Goal: Task Accomplishment & Management: Use online tool/utility

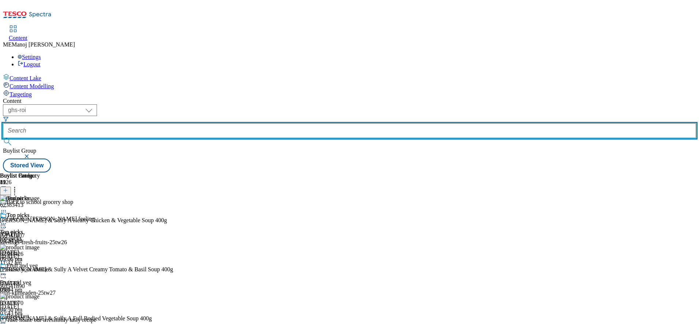
click at [167, 123] on input "text" at bounding box center [349, 130] width 693 height 15
paste input "Clubcard Prices"
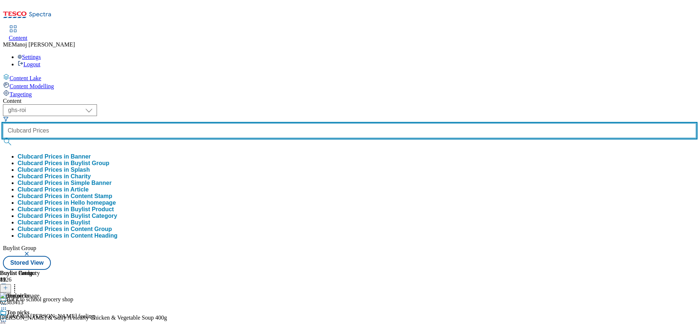
type input "Clubcard Prices"
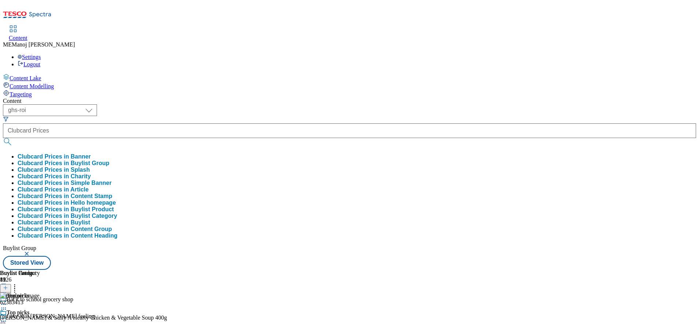
click at [109, 160] on button "Clubcard Prices in Buylist Group" at bounding box center [64, 163] width 92 height 7
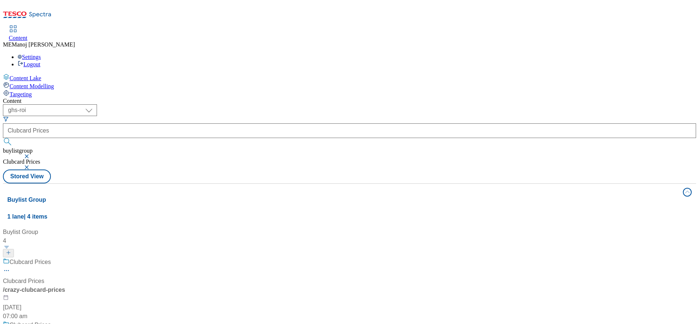
scroll to position [91, 0]
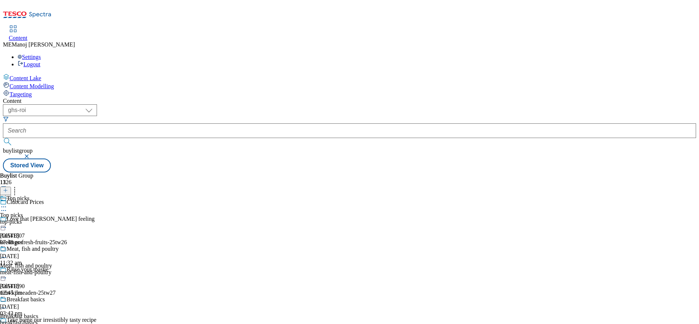
scroll to position [189, 0]
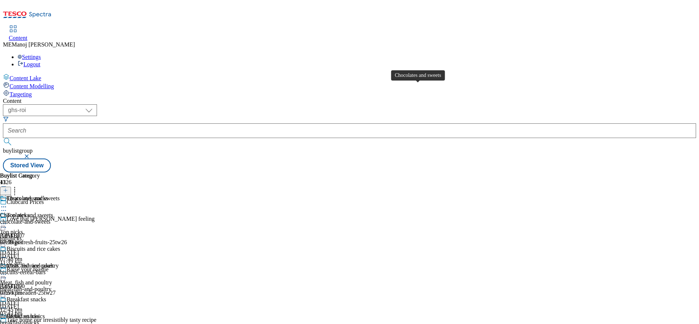
click at [60, 195] on div "Chocolates and sweets" at bounding box center [33, 198] width 53 height 7
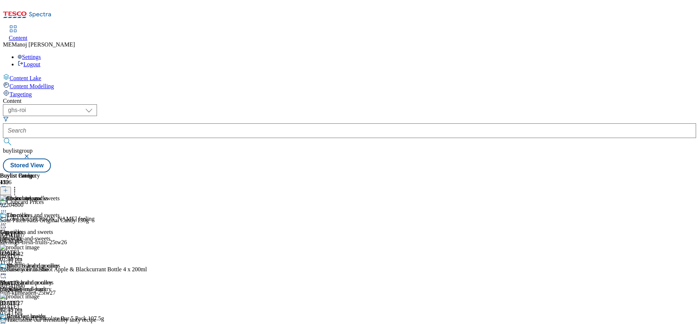
click at [11, 187] on button at bounding box center [5, 191] width 11 height 8
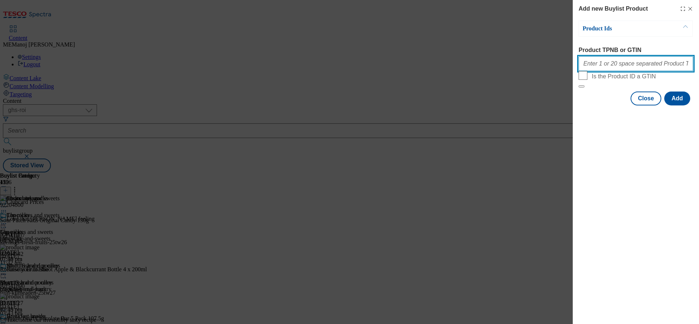
click at [597, 67] on input "Product TPNB or GTIN" at bounding box center [636, 63] width 115 height 15
paste input "89938696 89980051 96434095 93337687 89277832 89278232 89955813 90513800 9275149…"
type input "89938696 89980051 96434095 93337687 89277832 89278232 89955813 90513800 9275149…"
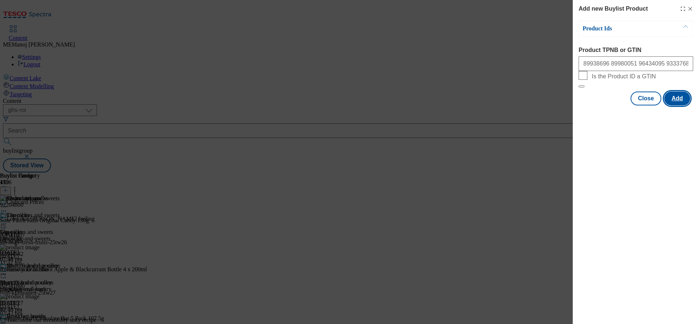
click at [680, 105] on button "Add" at bounding box center [677, 98] width 26 height 14
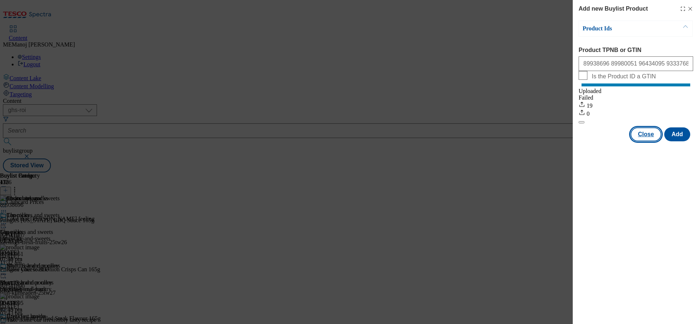
click at [648, 141] on button "Close" at bounding box center [646, 134] width 31 height 14
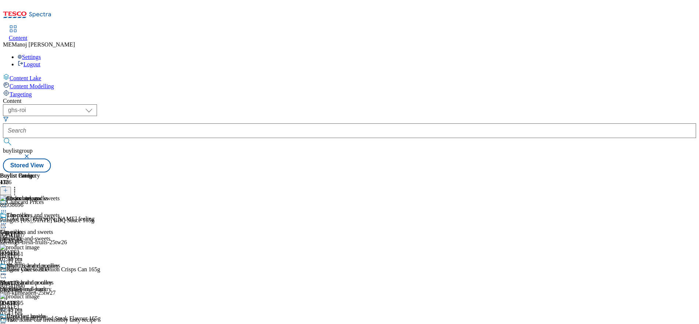
click at [18, 186] on icon at bounding box center [14, 189] width 7 height 7
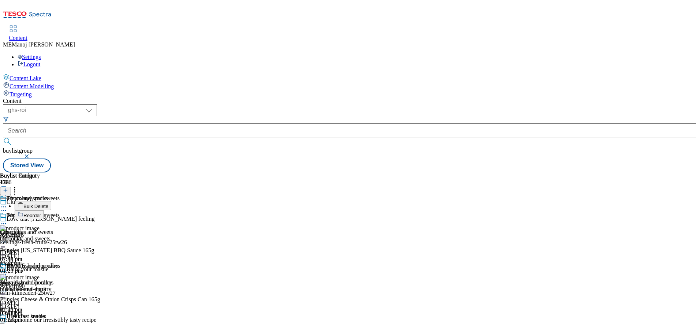
click at [41, 213] on span "Reorder" at bounding box center [32, 215] width 18 height 5
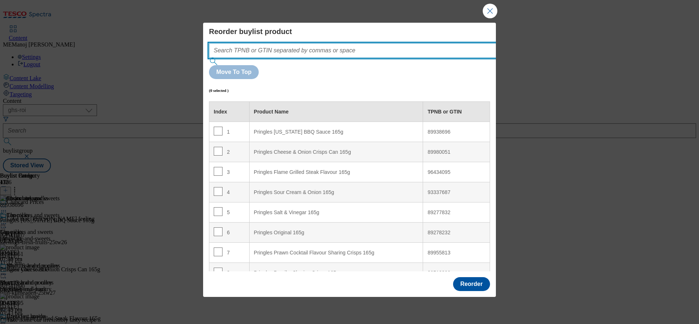
click at [402, 58] on input "Modal" at bounding box center [363, 50] width 309 height 15
paste input "89938696 89980051 96434095 93337687 89277832 89278232 89955813 90513800 9275149…"
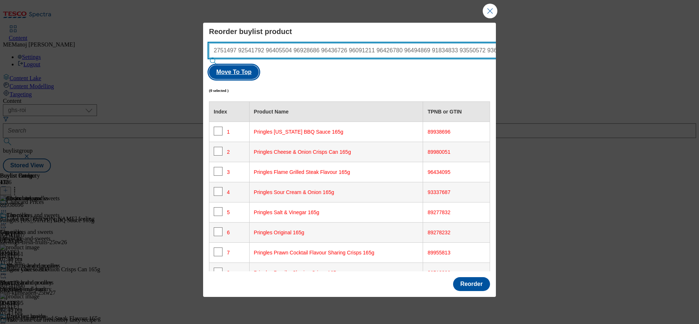
type input "89938696 89980051 96434095 93337687 89277832 89278232 89955813 90513800 9275149…"
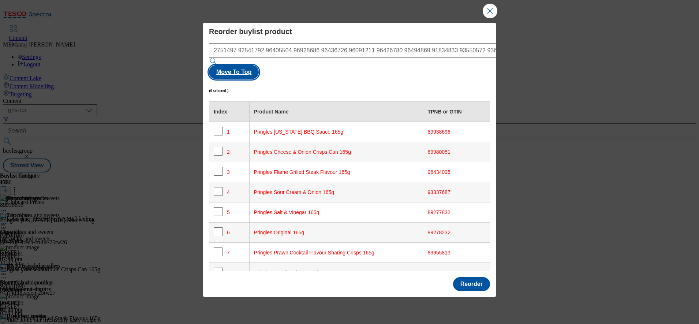
scroll to position [0, 0]
click at [259, 66] on button "Move To Top" at bounding box center [234, 72] width 50 height 14
checkbox input "true"
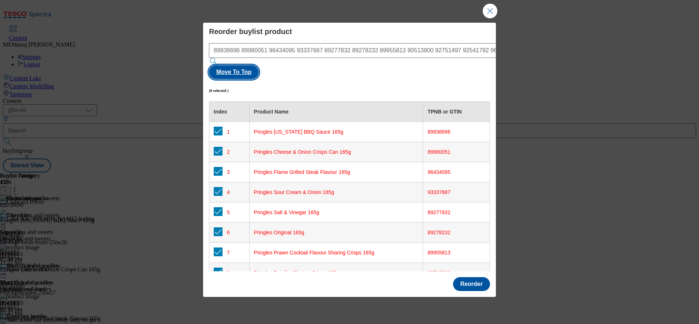
checkbox input "true"
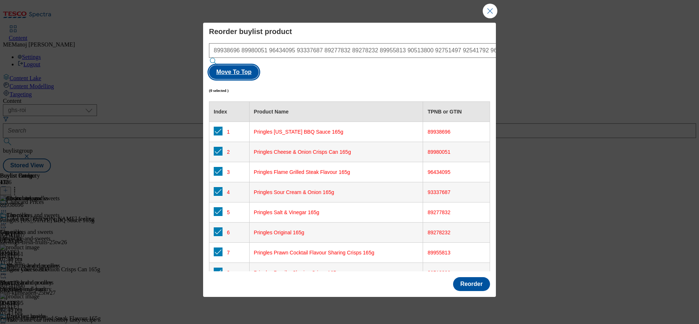
checkbox input "true"
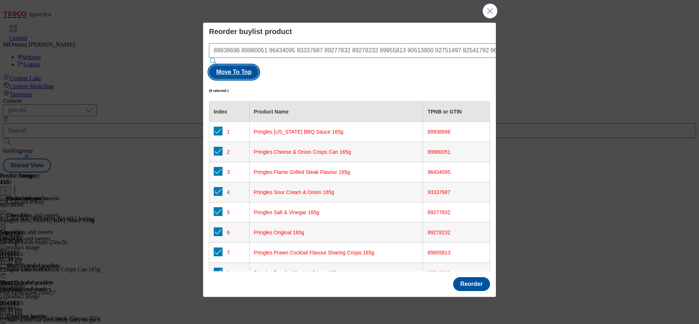
checkbox input "true"
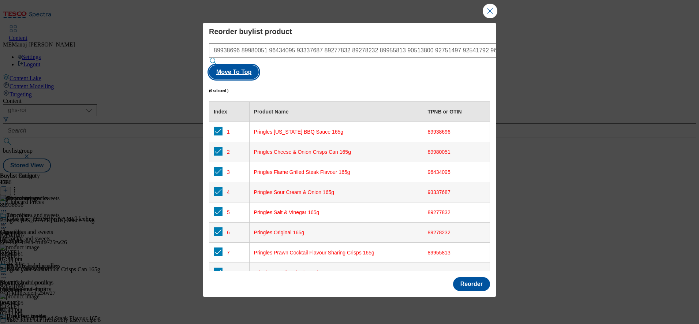
checkbox input "true"
click at [463, 277] on button "Reorder" at bounding box center [471, 284] width 37 height 14
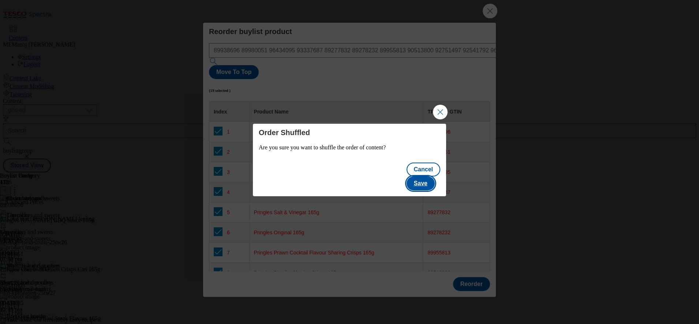
click at [429, 181] on button "Save" at bounding box center [421, 183] width 28 height 14
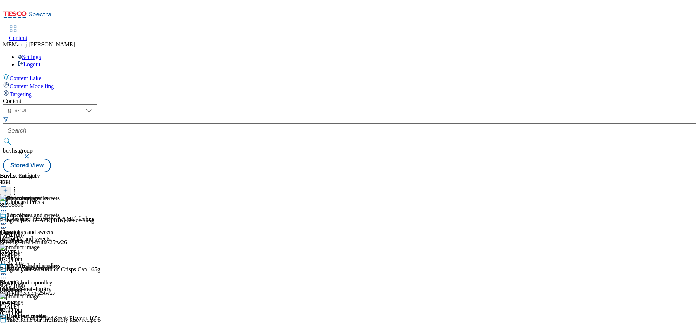
click at [7, 220] on icon at bounding box center [3, 223] width 7 height 7
click at [46, 304] on span "Un-publish" at bounding box center [34, 306] width 23 height 5
click at [7, 220] on icon at bounding box center [3, 223] width 7 height 7
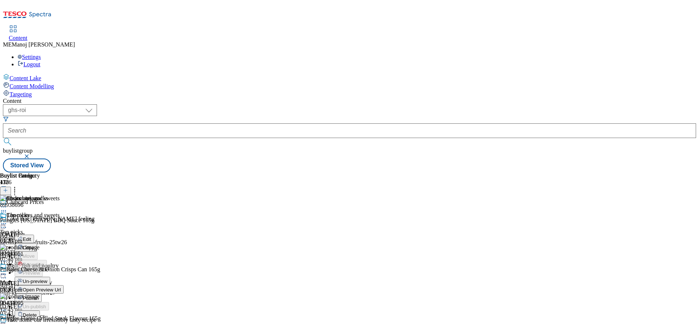
click at [47, 278] on span "Un-preview" at bounding box center [35, 280] width 25 height 5
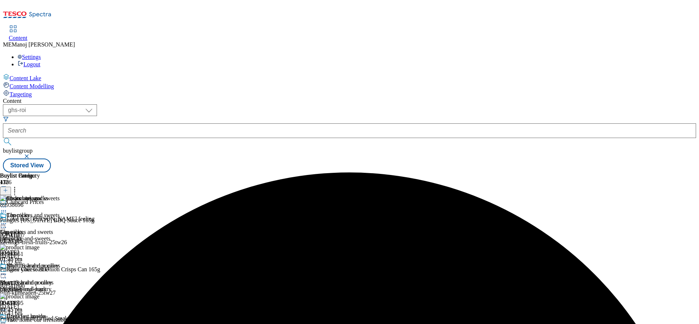
click at [7, 220] on icon at bounding box center [3, 223] width 7 height 7
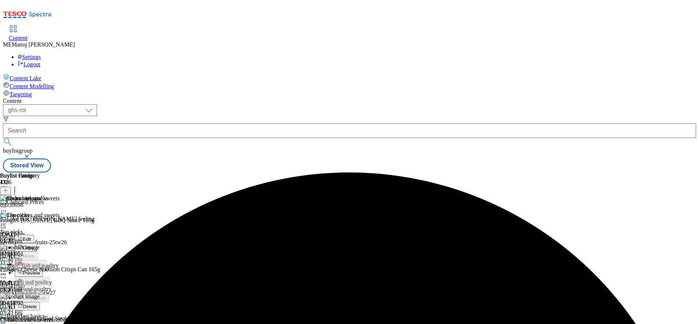
click at [40, 270] on span "Preview" at bounding box center [31, 272] width 17 height 5
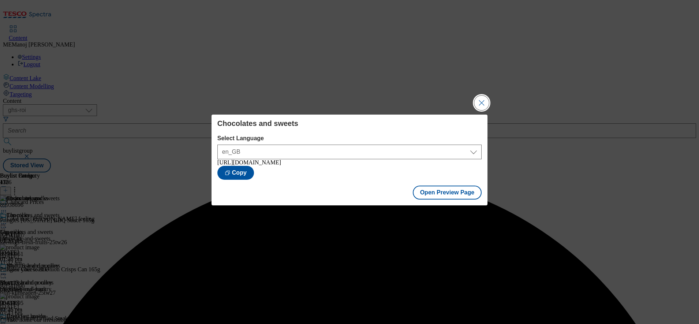
click at [478, 102] on button "Close Modal" at bounding box center [481, 103] width 15 height 15
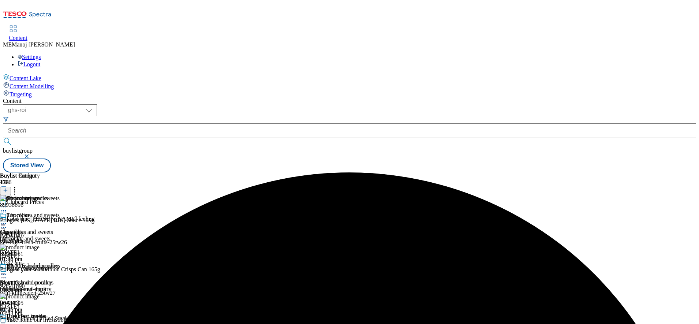
click at [7, 220] on icon at bounding box center [3, 223] width 7 height 7
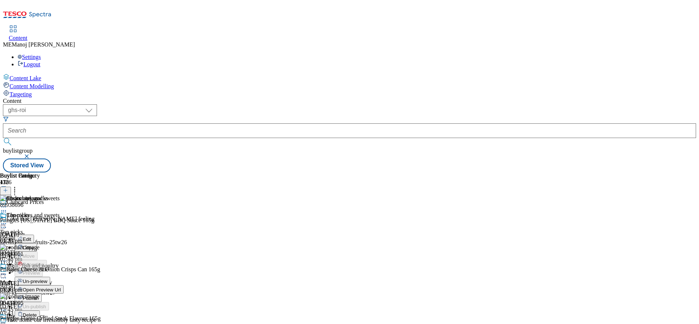
click at [39, 295] on span "Publish" at bounding box center [31, 297] width 16 height 5
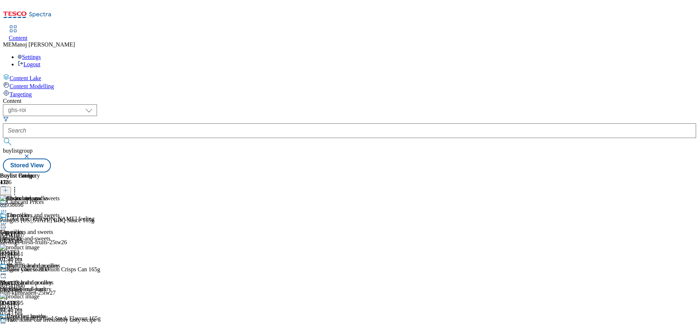
scroll to position [285, 0]
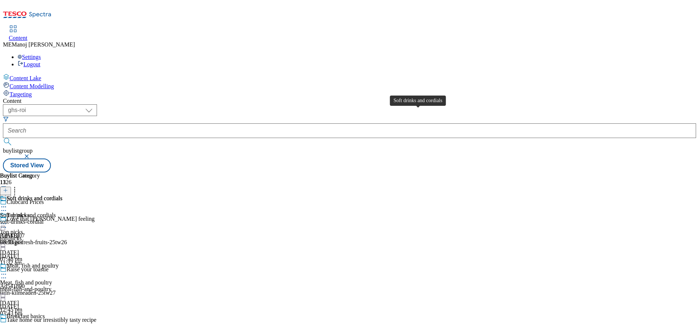
click at [62, 195] on div "Soft drinks and cordials" at bounding box center [35, 198] width 56 height 7
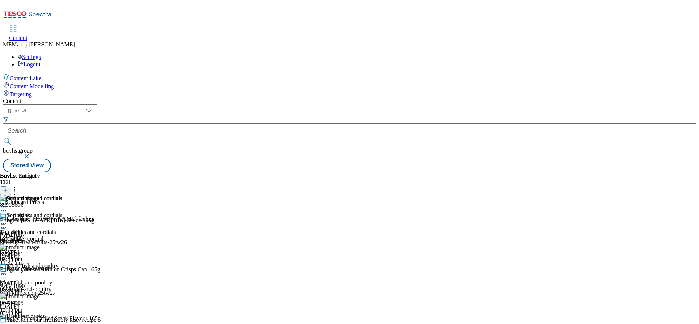
click at [5, 188] on line at bounding box center [5, 190] width 0 height 4
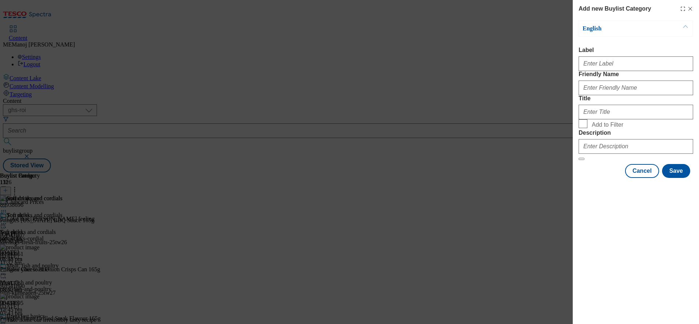
click at [689, 8] on line "Modal" at bounding box center [690, 8] width 3 height 3
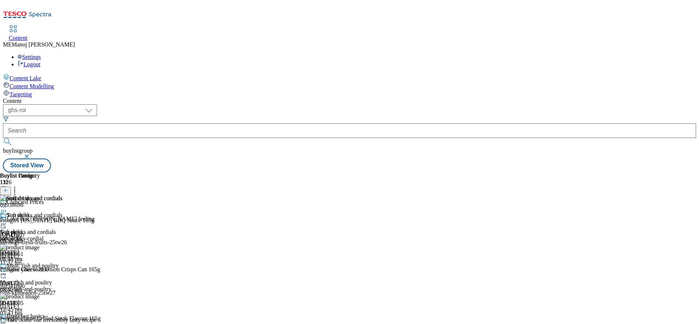
click at [18, 186] on icon at bounding box center [14, 189] width 7 height 7
click at [3, 223] on circle at bounding box center [1, 223] width 1 height 1
click at [46, 304] on span "Un-publish" at bounding box center [34, 306] width 23 height 5
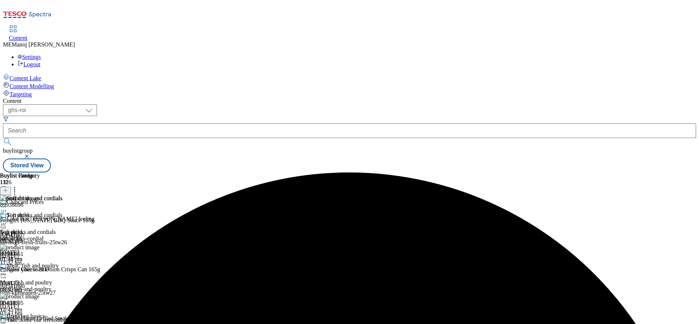
click at [3, 223] on circle at bounding box center [1, 223] width 1 height 1
click at [47, 278] on span "Un-preview" at bounding box center [35, 280] width 25 height 5
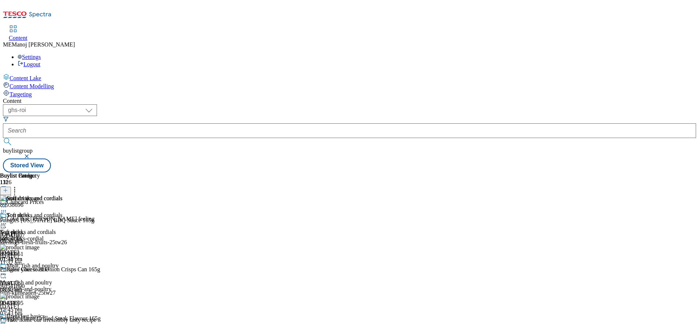
click at [7, 220] on icon at bounding box center [3, 223] width 7 height 7
click at [18, 186] on icon at bounding box center [14, 189] width 7 height 7
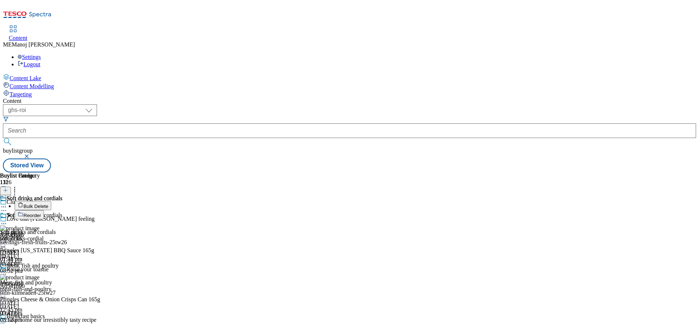
click at [41, 213] on span "Reorder" at bounding box center [32, 215] width 18 height 5
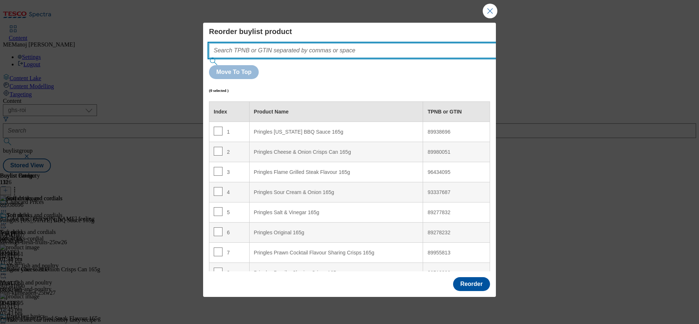
click at [406, 58] on input "Modal" at bounding box center [363, 50] width 309 height 15
paste input "89938696 89980051 96434095 93337687 89277832 89278232 89955813 90513800 9275149…"
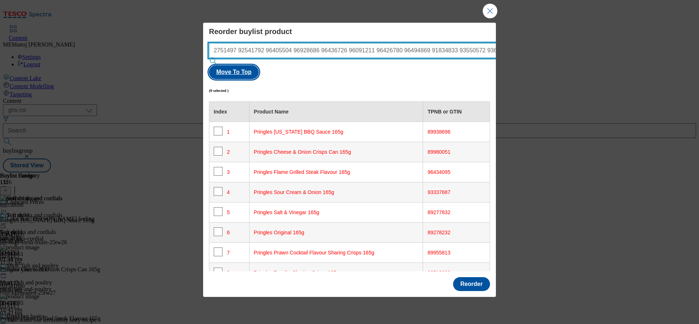
type input "89938696 89980051 96434095 93337687 89277832 89278232 89955813 90513800 9275149…"
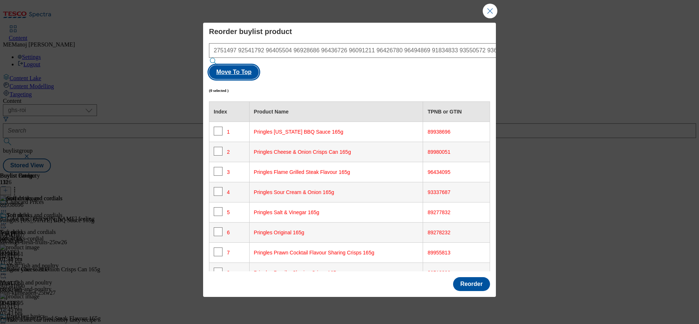
scroll to position [0, 0]
click at [259, 65] on button "Move To Top" at bounding box center [234, 72] width 50 height 14
checkbox input "true"
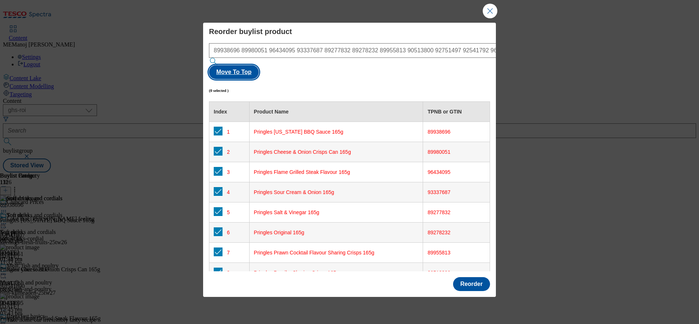
checkbox input "true"
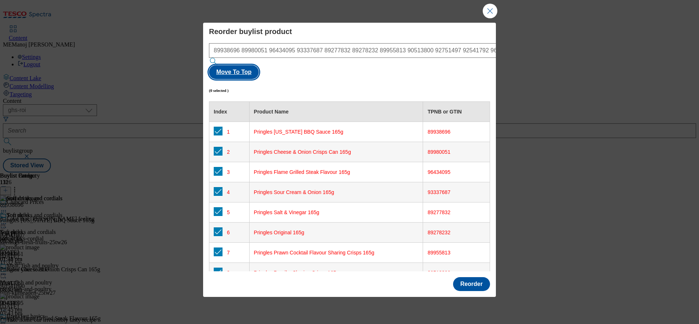
checkbox input "true"
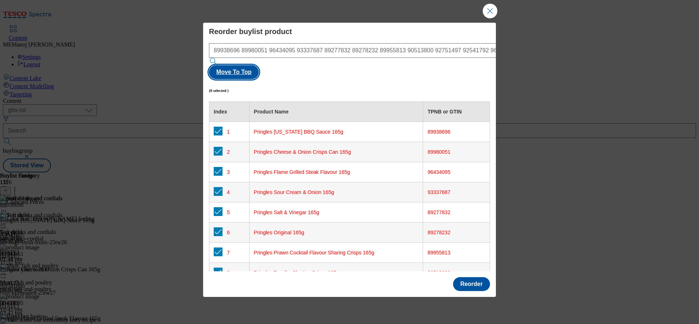
checkbox input "true"
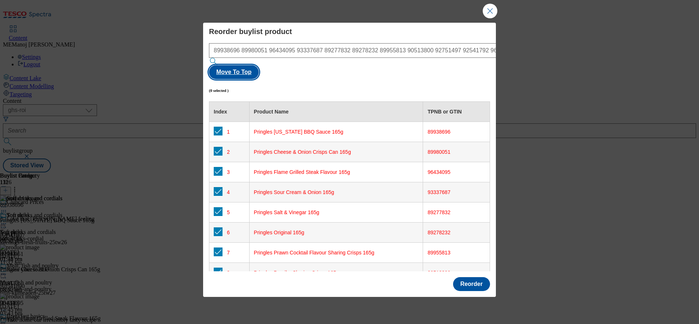
checkbox input "true"
click at [487, 18] on button "Close Modal" at bounding box center [490, 11] width 15 height 15
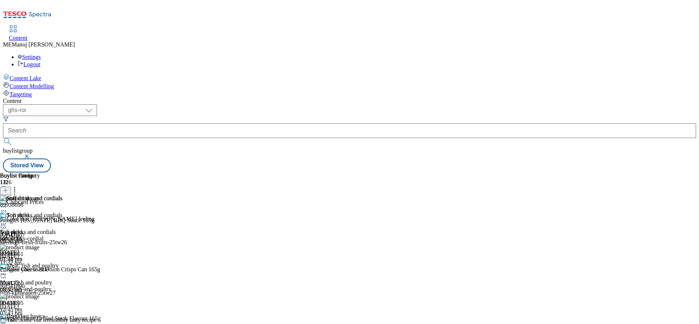
click at [18, 186] on icon at bounding box center [14, 189] width 7 height 7
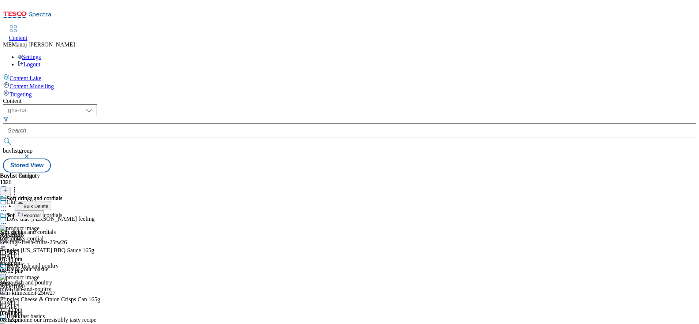
click at [48, 203] on span "Bulk Delete" at bounding box center [35, 205] width 25 height 5
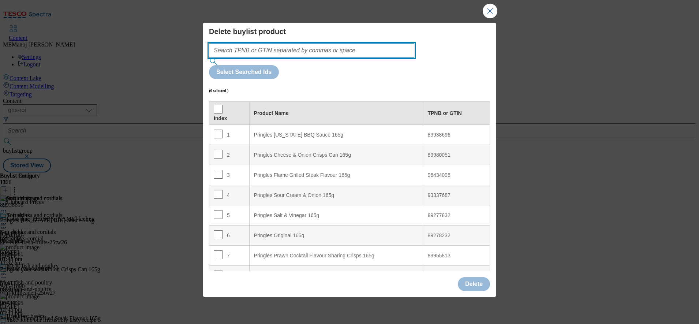
click at [381, 58] on input "Modal" at bounding box center [311, 50] width 205 height 15
paste input "89938696 89980051 96434095 93337687 89277832 89278232 89955813 90513800 9275149…"
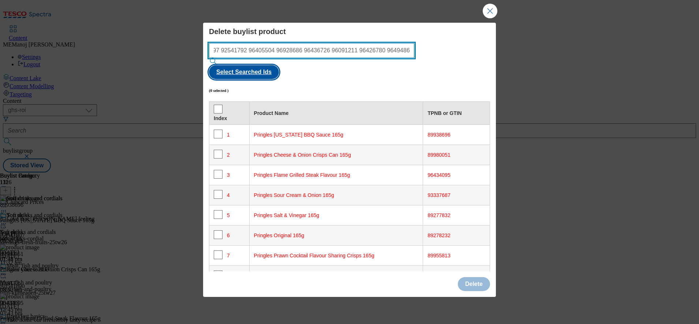
type input "89938696 89980051 96434095 93337687 89277832 89278232 89955813 90513800 9275149…"
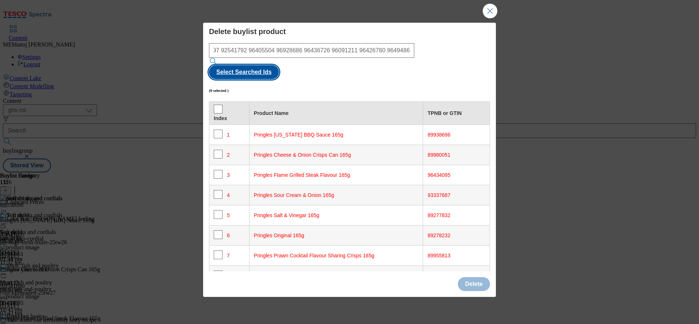
scroll to position [0, 0]
click at [279, 65] on button "Select Searched Ids" at bounding box center [244, 72] width 70 height 14
checkbox input "true"
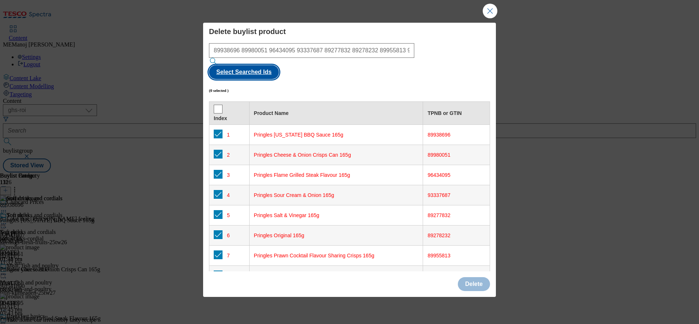
checkbox input "true"
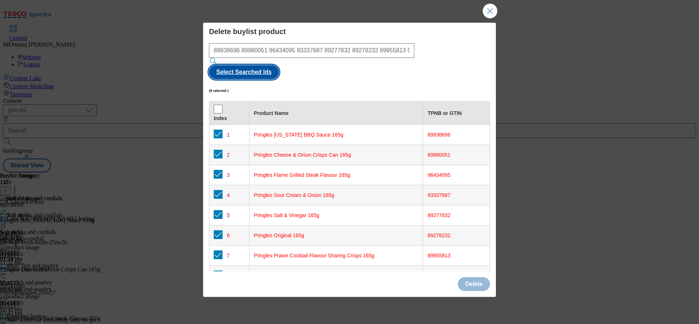
checkbox input "true"
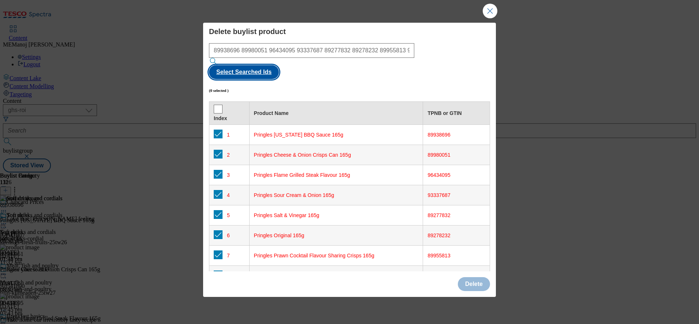
checkbox input "true"
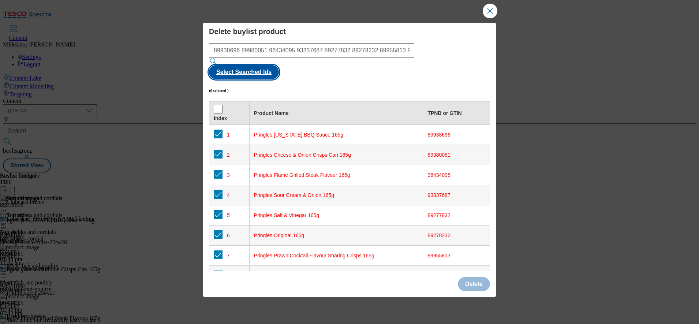
checkbox input "true"
click at [468, 277] on button "Delete" at bounding box center [474, 284] width 32 height 14
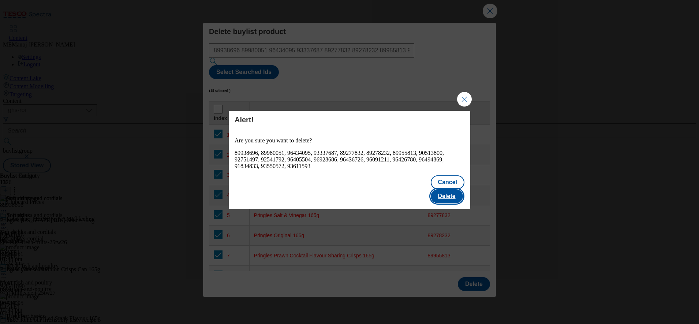
click at [449, 191] on button "Delete" at bounding box center [447, 196] width 32 height 14
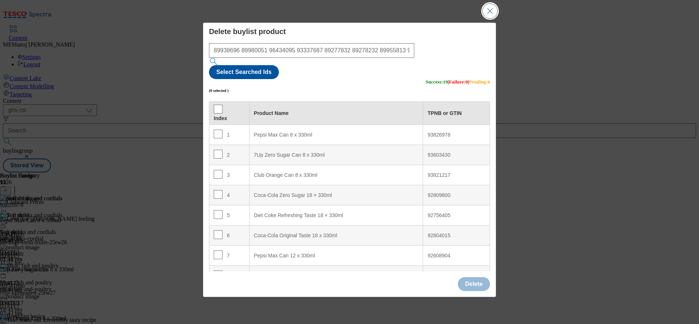
click at [486, 18] on button "Close Modal" at bounding box center [490, 11] width 15 height 15
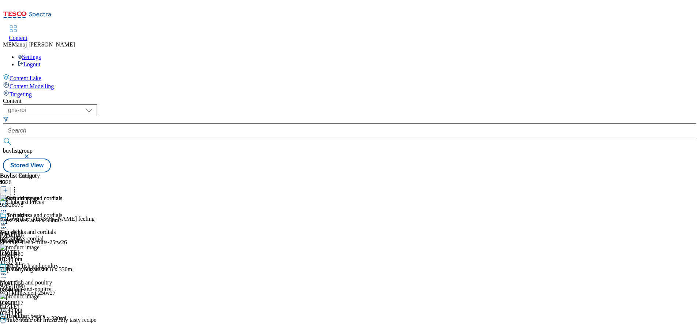
click at [8, 188] on icon at bounding box center [5, 190] width 5 height 5
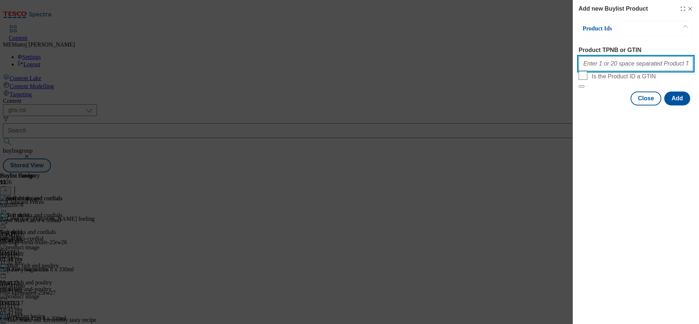
click at [599, 64] on input "Product TPNB or GTIN" at bounding box center [636, 63] width 115 height 15
paste input "93826978"
type input "93826978 93603430 93821217"
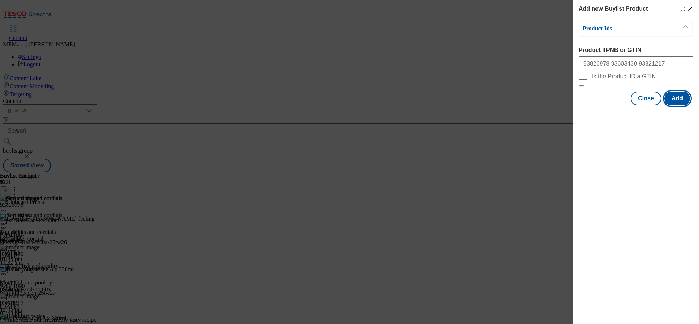
click at [681, 105] on button "Add" at bounding box center [677, 98] width 26 height 14
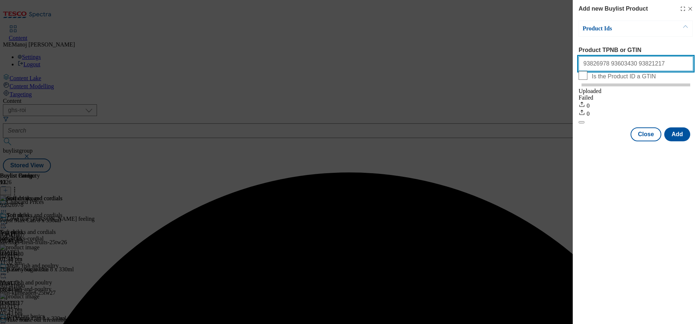
drag, startPoint x: 648, startPoint y: 68, endPoint x: 551, endPoint y: 69, distance: 97.0
click at [551, 69] on div "Add new Buylist Product Product Ids Product TPNB or GTIN 93826978 93603430 9382…" at bounding box center [349, 162] width 699 height 324
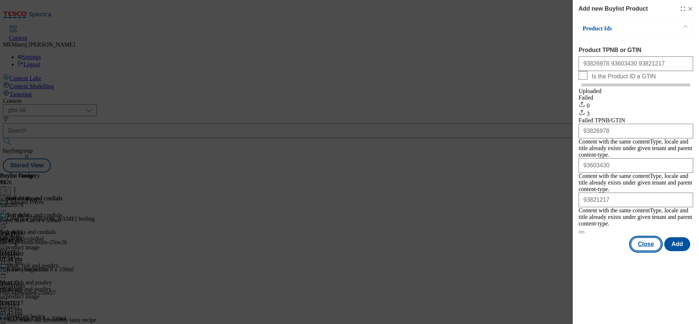
click at [643, 237] on button "Close" at bounding box center [646, 244] width 31 height 14
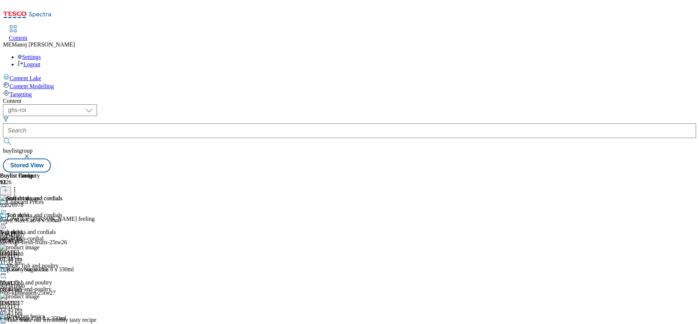
click at [15, 187] on circle at bounding box center [14, 187] width 1 height 1
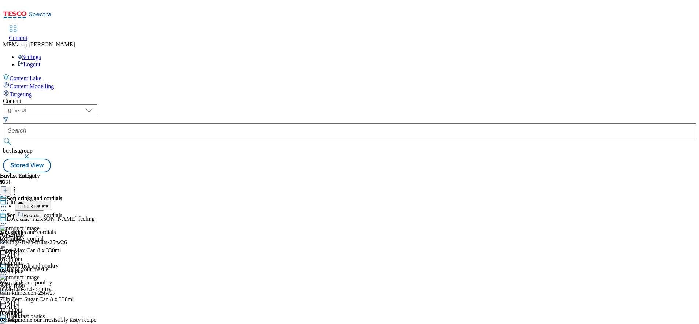
click at [44, 210] on button "Reorder" at bounding box center [29, 214] width 29 height 9
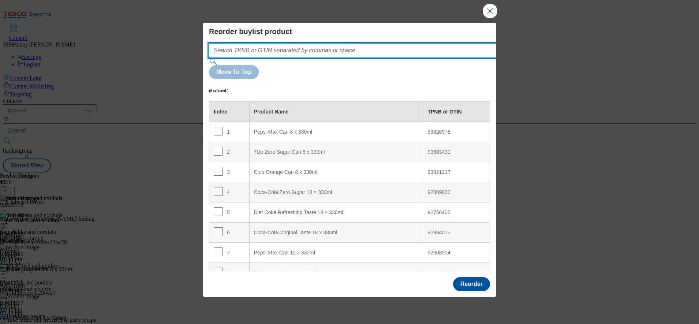
click at [356, 58] on input "Modal" at bounding box center [363, 50] width 309 height 15
paste input "93826978 93603430 93821217"
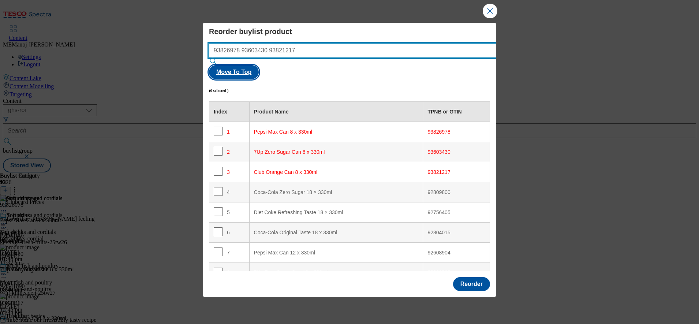
type input "93826978 93603430 93821217"
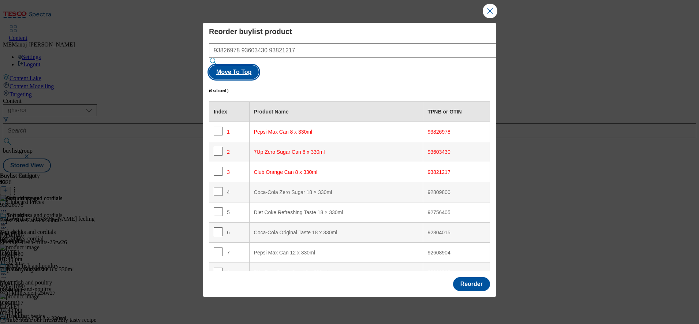
click at [259, 66] on button "Move To Top" at bounding box center [234, 72] width 50 height 14
checkbox input "true"
click at [468, 277] on button "Reorder" at bounding box center [471, 284] width 37 height 14
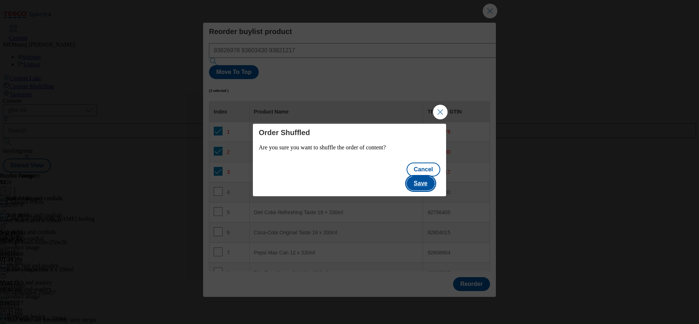
click at [426, 176] on button "Save" at bounding box center [421, 183] width 28 height 14
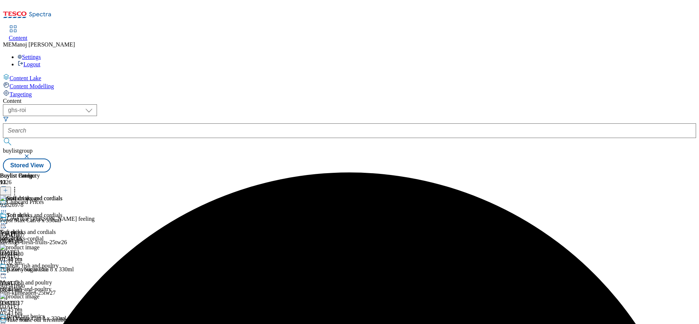
click at [7, 220] on icon at bounding box center [3, 223] width 7 height 7
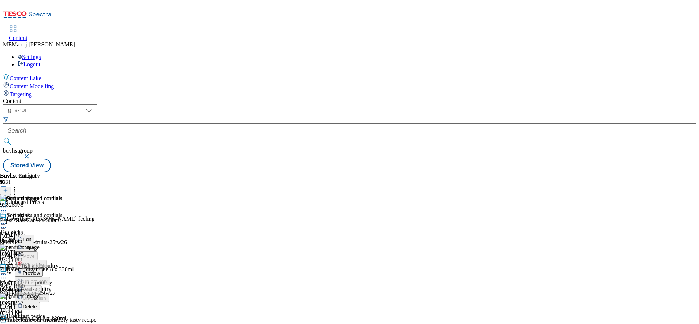
click at [40, 270] on span "Preview" at bounding box center [31, 272] width 17 height 5
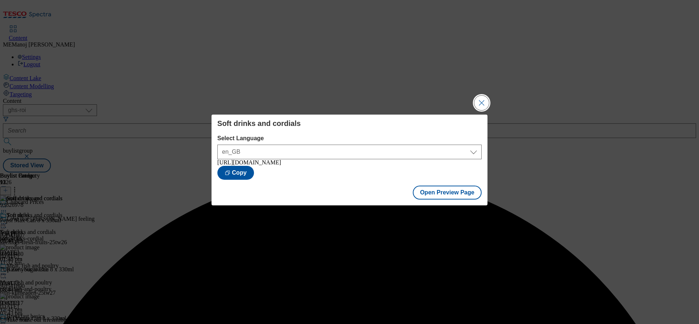
click at [485, 105] on button "Close Modal" at bounding box center [481, 103] width 15 height 15
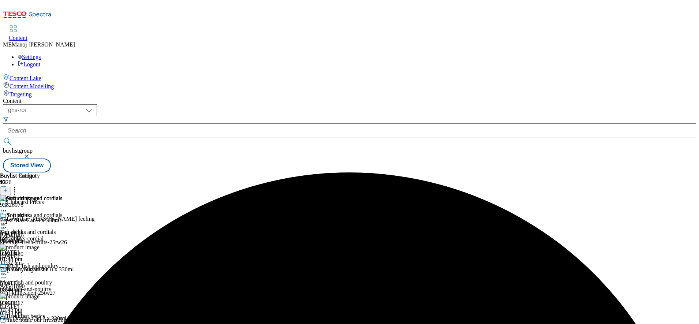
click at [7, 220] on icon at bounding box center [3, 223] width 7 height 7
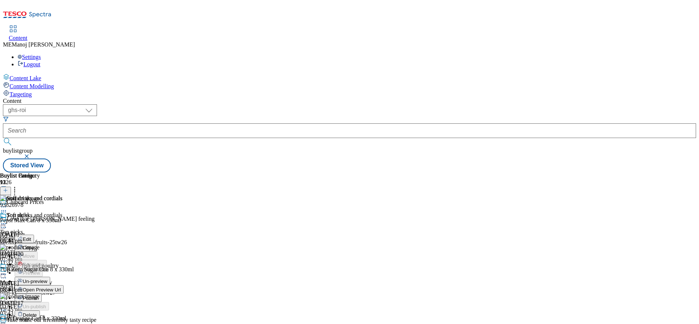
click at [39, 295] on span "Publish" at bounding box center [31, 297] width 16 height 5
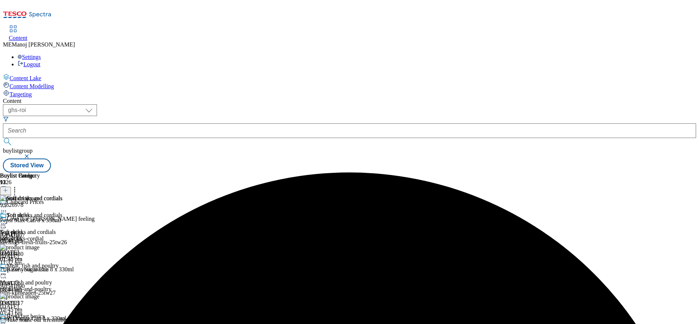
click at [7, 220] on icon at bounding box center [3, 223] width 7 height 7
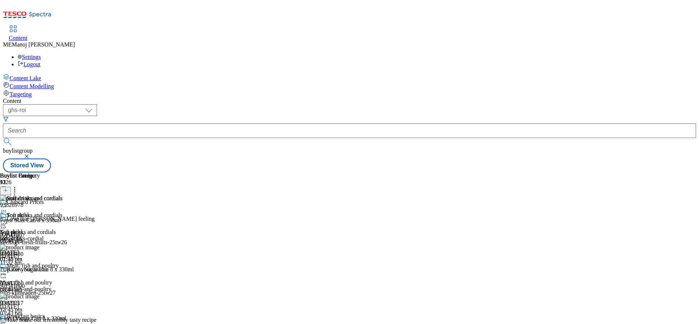
click at [62, 262] on div "Soft drinks and cordials Soft drinks and cordials soft-drinks-cordial [DATE] 01…" at bounding box center [31, 237] width 62 height 51
click at [7, 220] on icon at bounding box center [3, 223] width 7 height 7
